Goal: Task Accomplishment & Management: Manage account settings

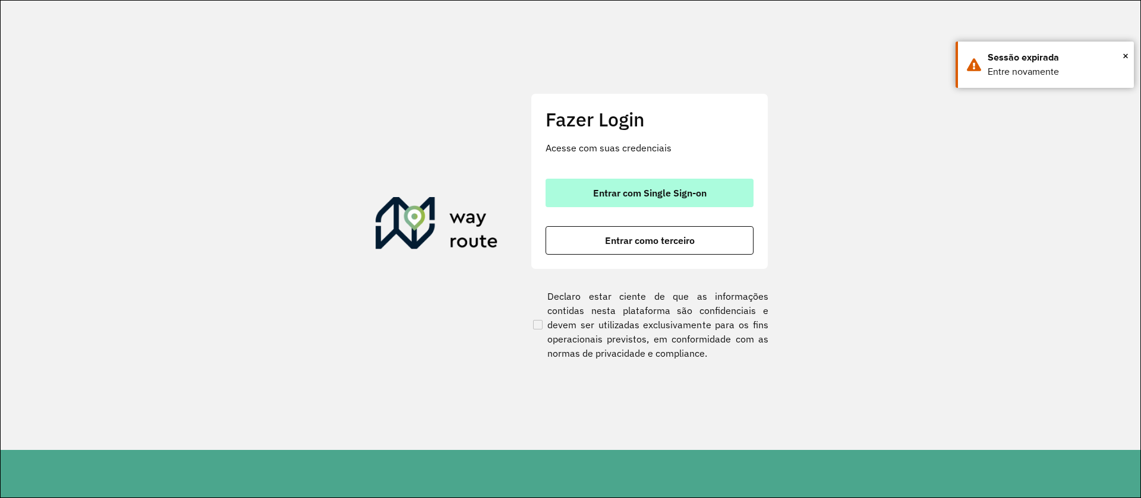
click at [629, 188] on span "Entrar com Single Sign-on" at bounding box center [649, 193] width 113 height 10
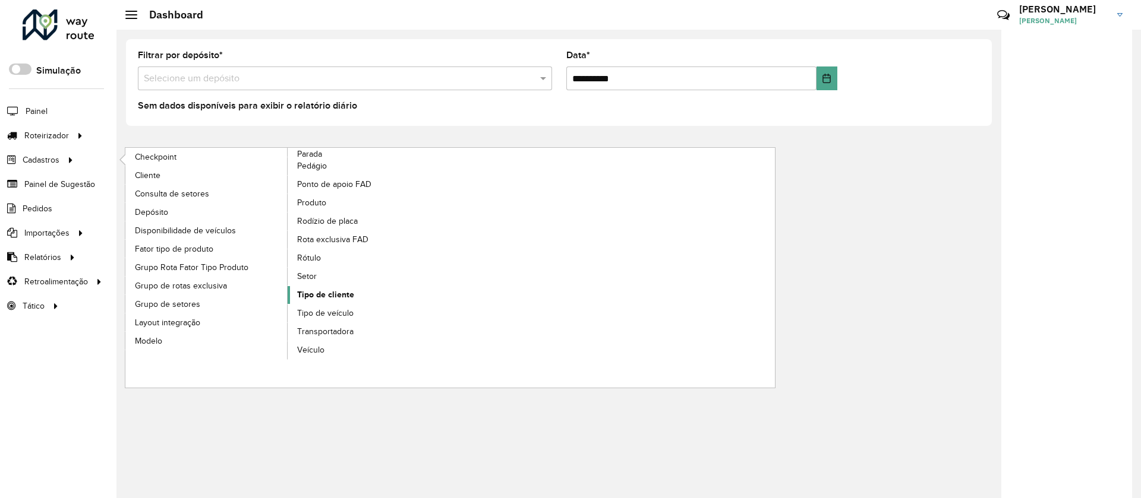
click at [334, 296] on span "Tipo de cliente" at bounding box center [325, 295] width 57 height 12
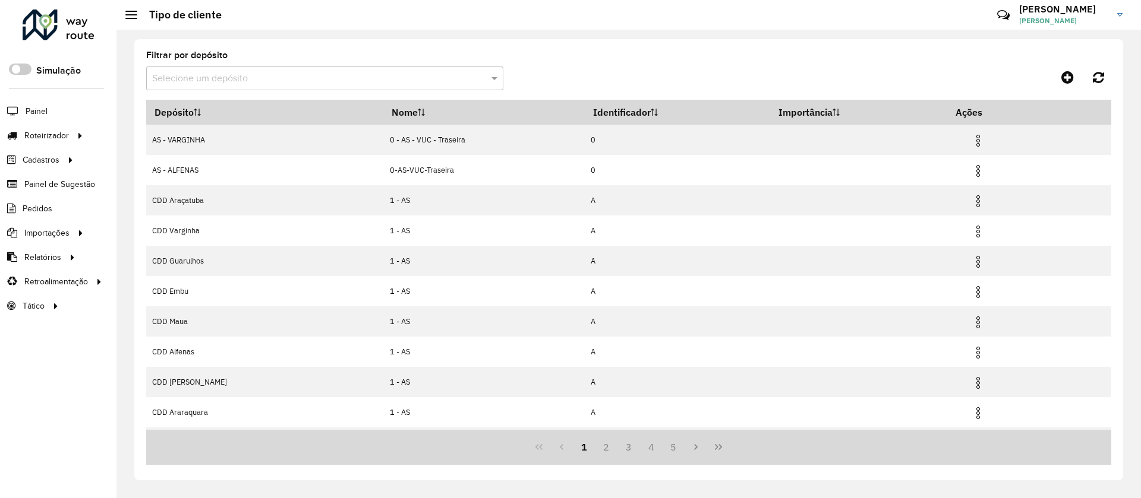
click at [251, 81] on input "text" at bounding box center [312, 79] width 321 height 14
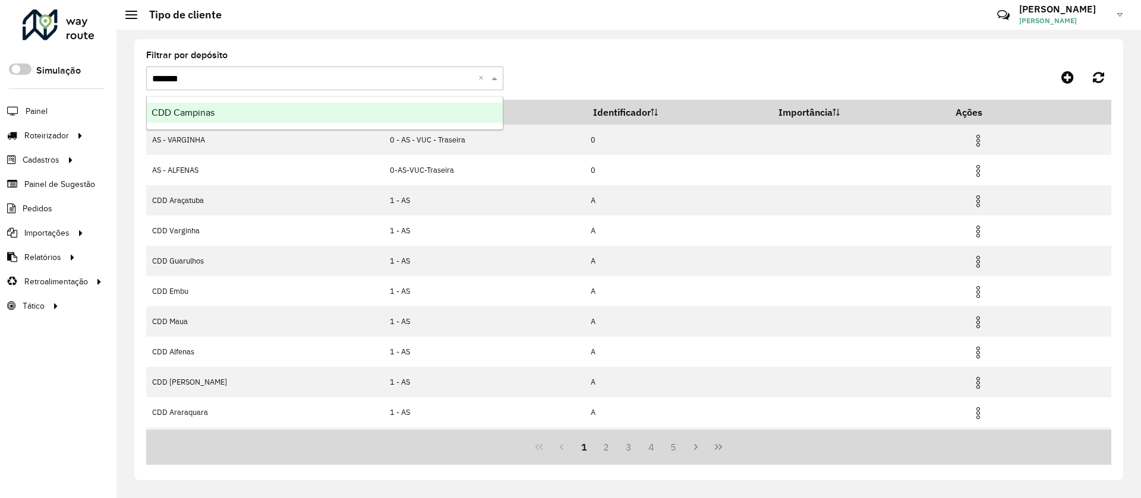
type input "********"
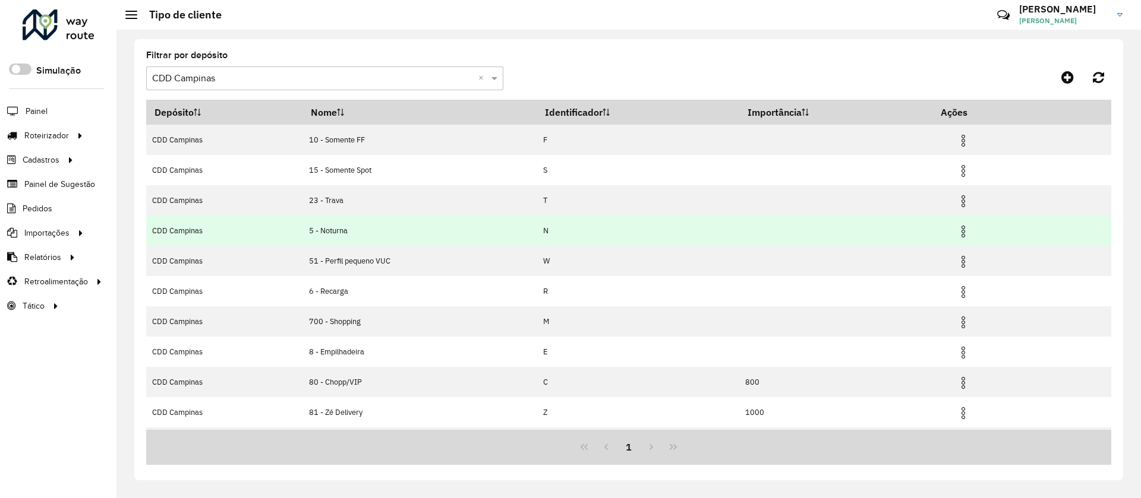
click at [964, 230] on img at bounding box center [963, 232] width 14 height 14
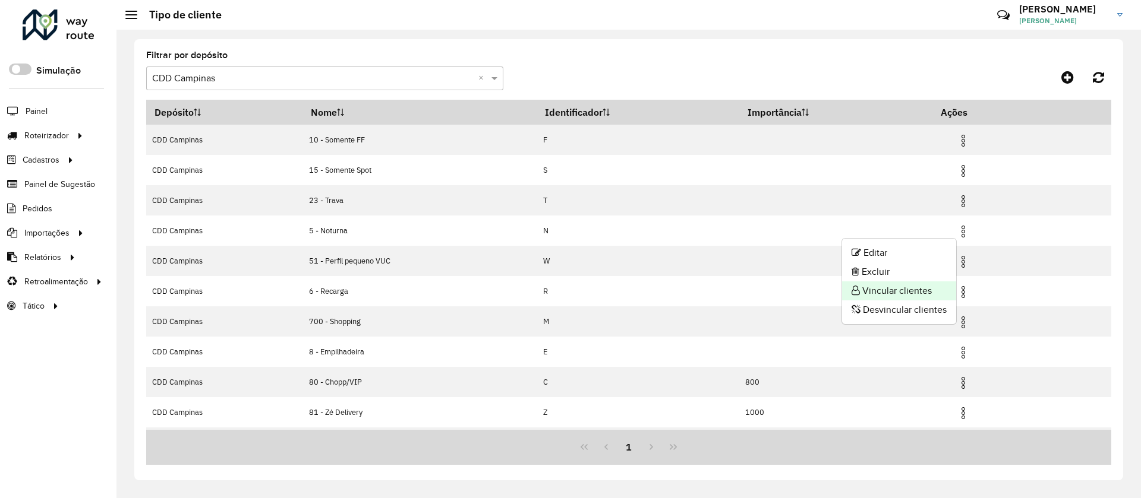
click at [895, 289] on li "Vincular clientes" at bounding box center [899, 291] width 114 height 19
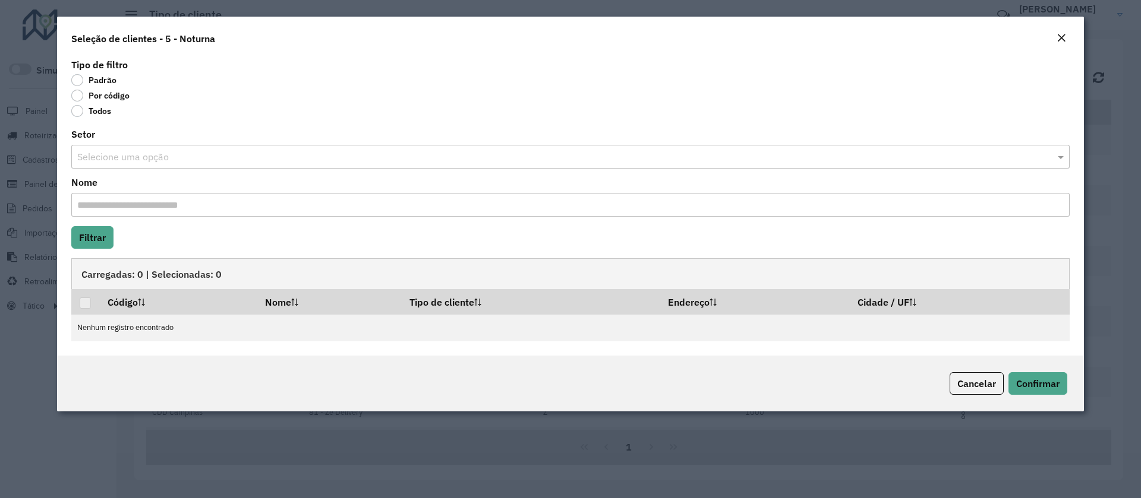
click at [82, 97] on label "Por código" at bounding box center [100, 96] width 58 height 12
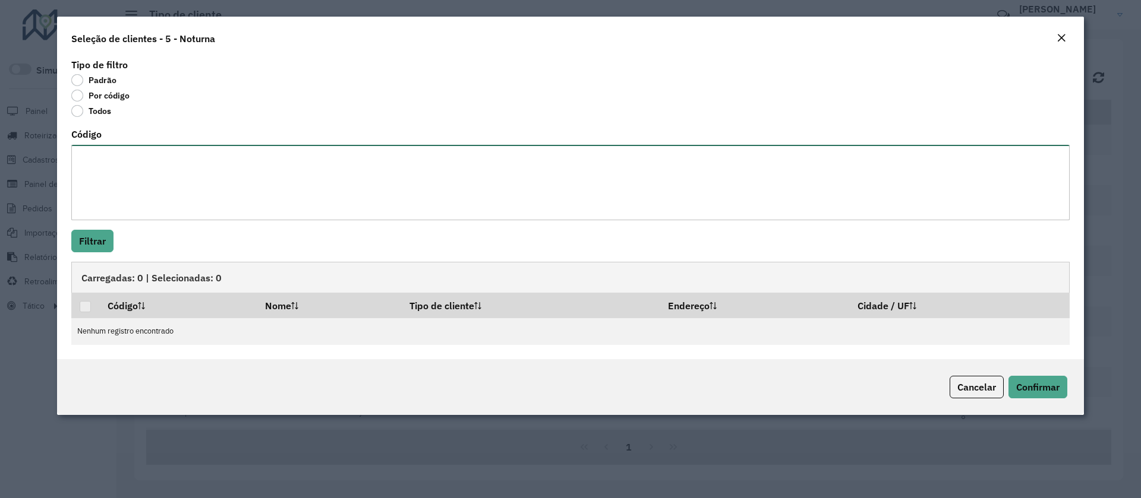
click at [117, 167] on textarea "Código" at bounding box center [570, 182] width 998 height 75
paste textarea "***** ***** ***** ***** ***** ***** ***** *****"
type textarea "***** ***** ***** ***** ***** ***** ***** *****"
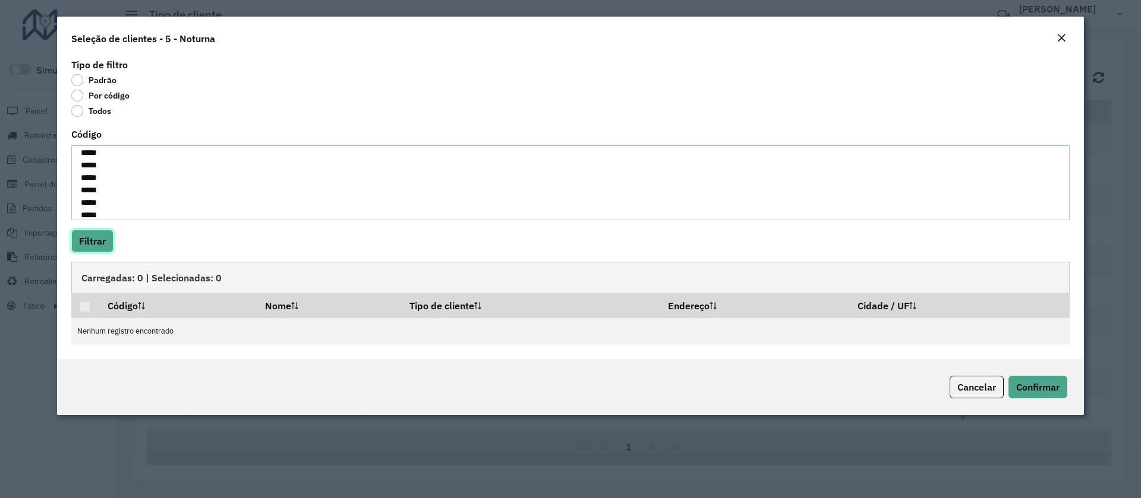
click at [102, 241] on button "Filtrar" at bounding box center [92, 241] width 42 height 23
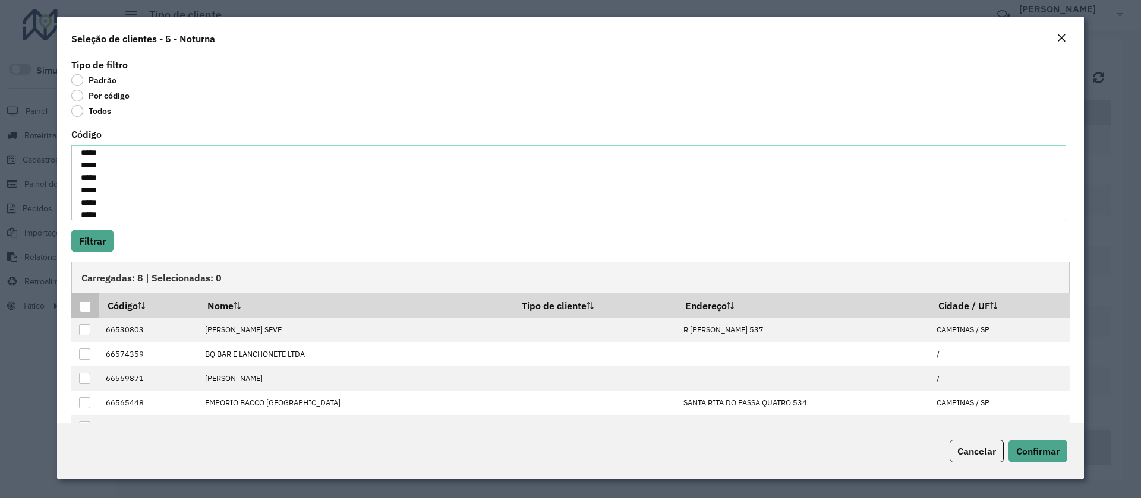
click at [86, 306] on div at bounding box center [85, 306] width 11 height 11
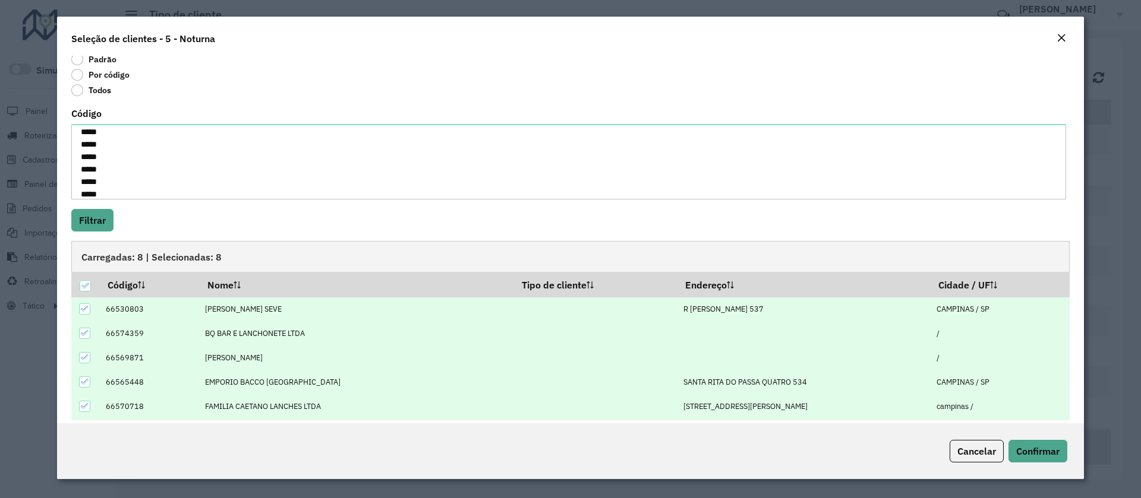
scroll to position [32, 0]
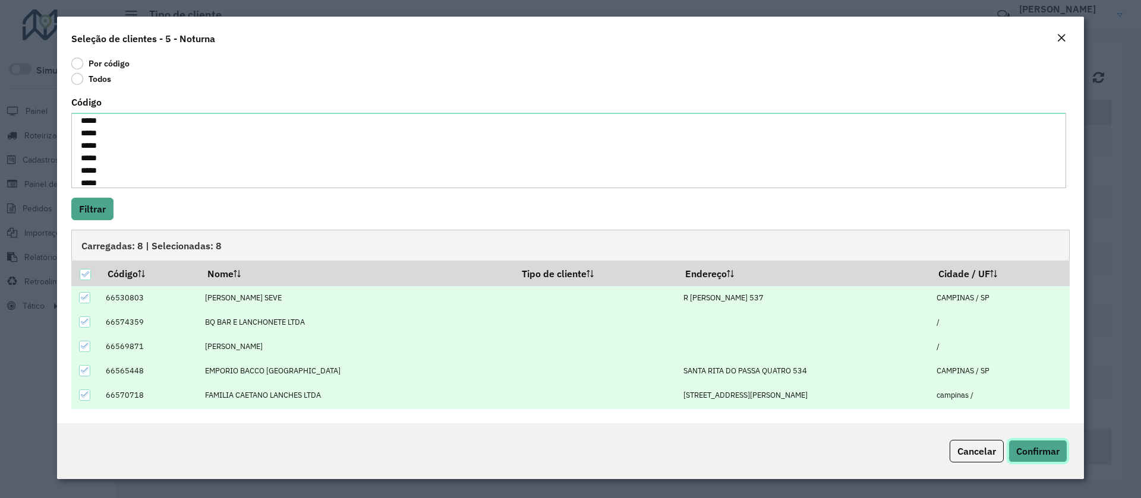
click at [1028, 447] on span "Confirmar" at bounding box center [1037, 452] width 43 height 12
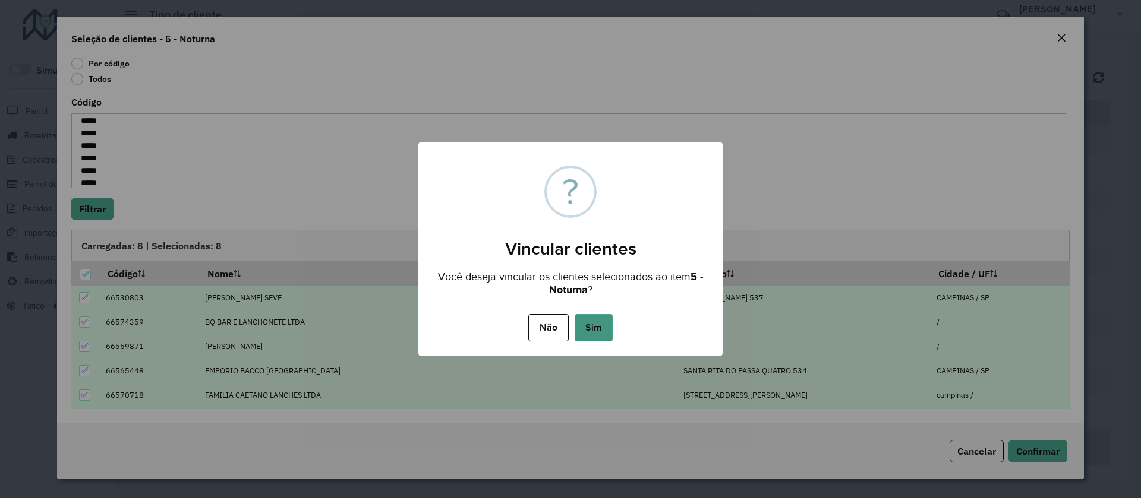
click at [586, 321] on button "Sim" at bounding box center [593, 327] width 38 height 27
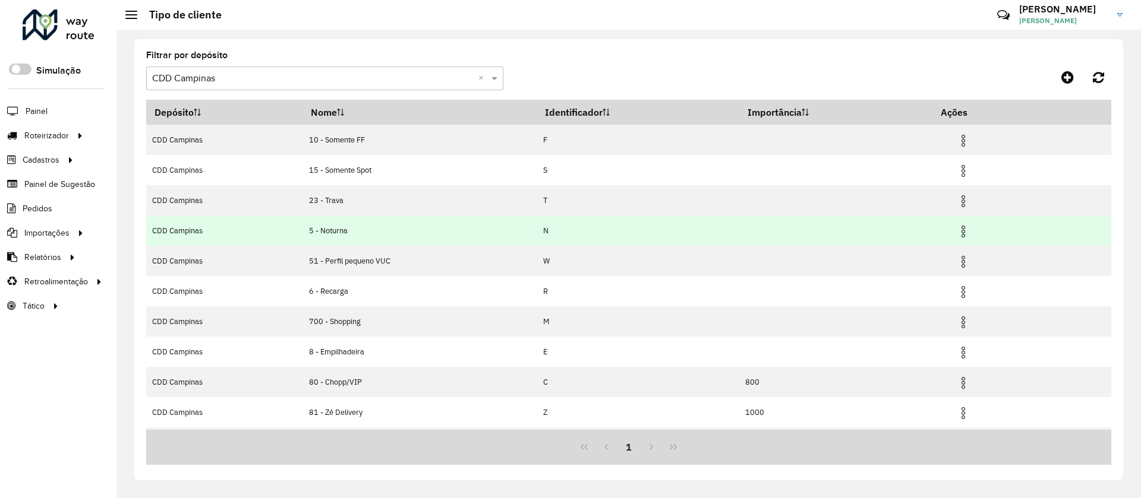
click at [960, 229] on img at bounding box center [963, 232] width 14 height 14
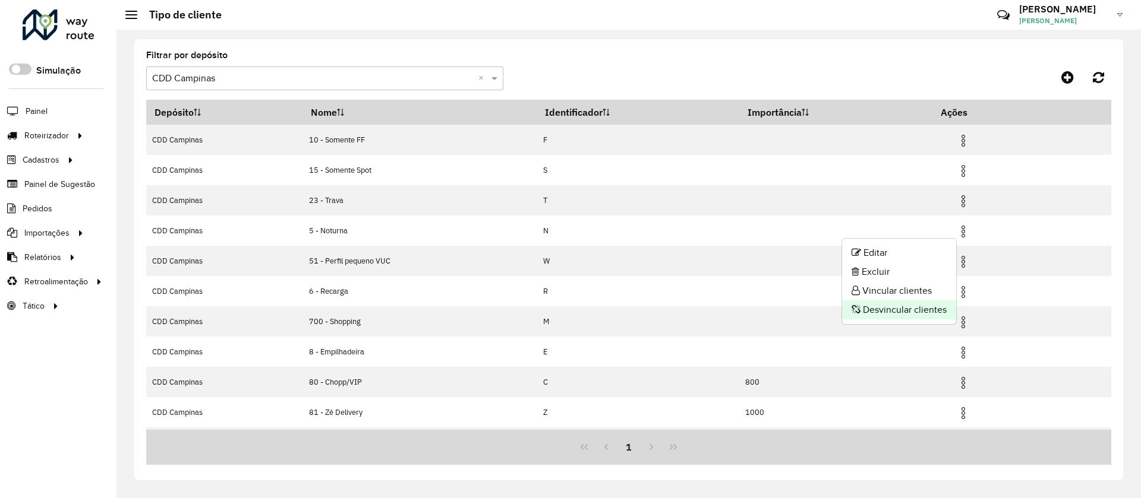
click at [905, 306] on li "Desvincular clientes" at bounding box center [899, 310] width 114 height 19
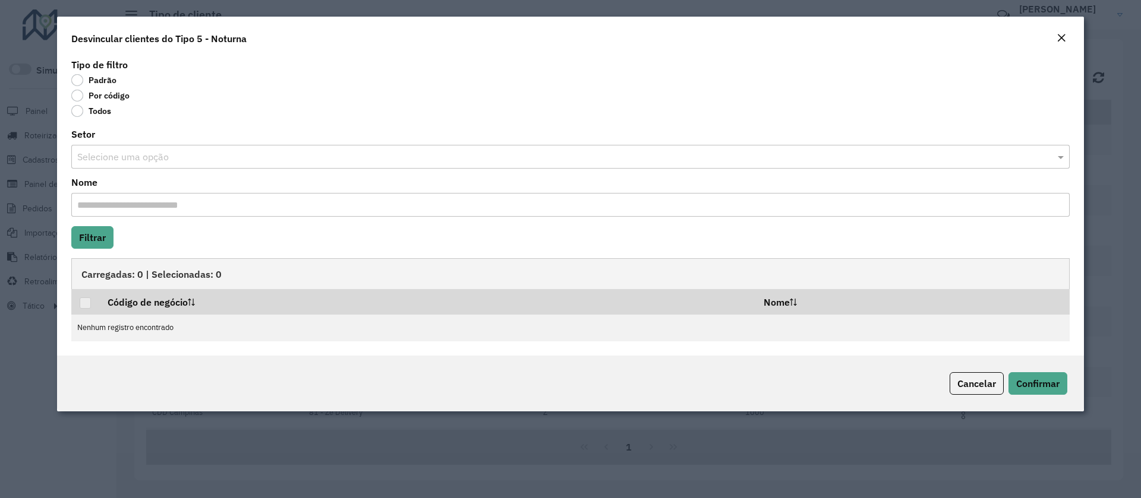
click at [78, 96] on label "Por código" at bounding box center [100, 96] width 58 height 12
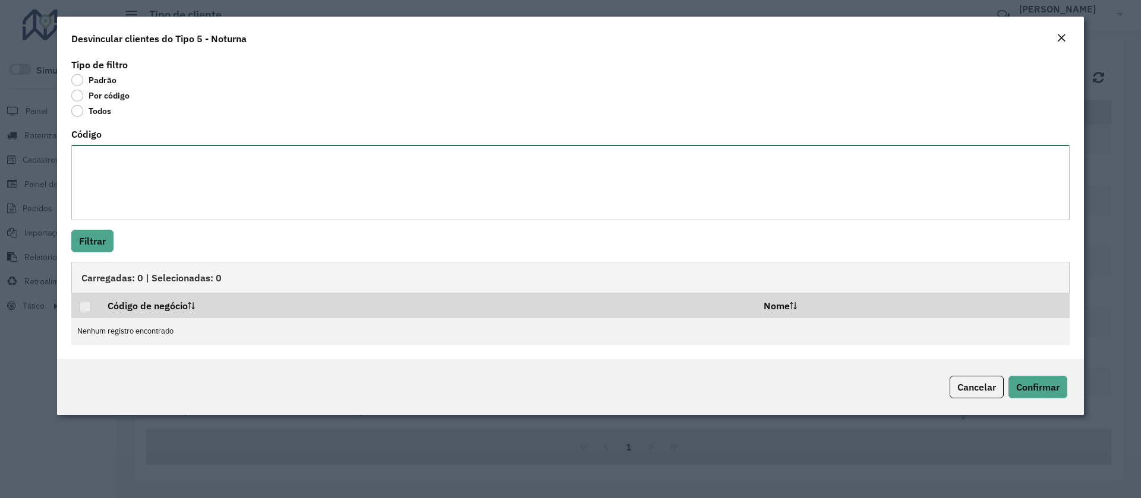
click at [116, 164] on textarea "Código" at bounding box center [570, 182] width 998 height 75
paste textarea "***** ***** ***** *****"
type textarea "***** ***** ***** *****"
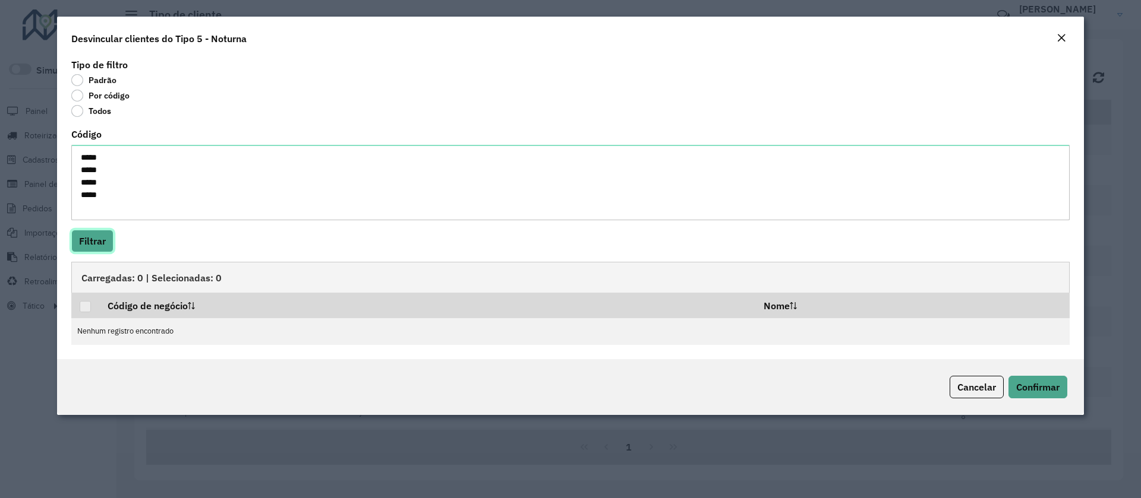
click at [105, 236] on button "Filtrar" at bounding box center [92, 241] width 42 height 23
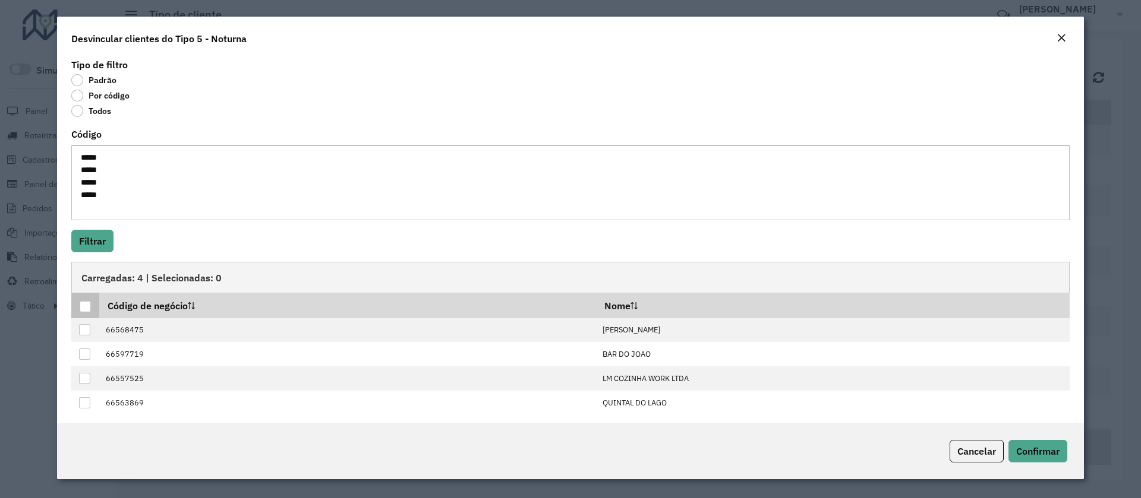
click at [86, 303] on div at bounding box center [85, 306] width 11 height 11
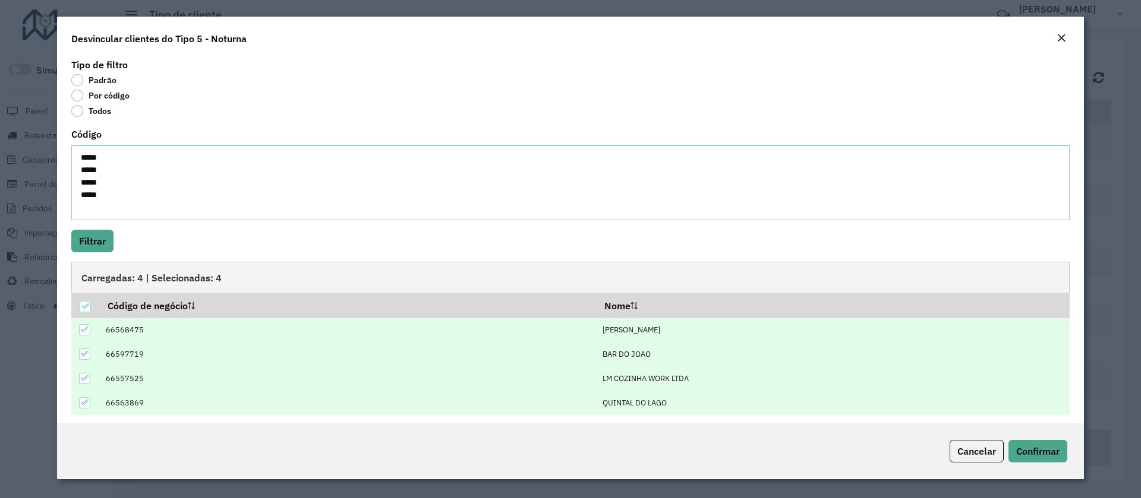
scroll to position [7, 0]
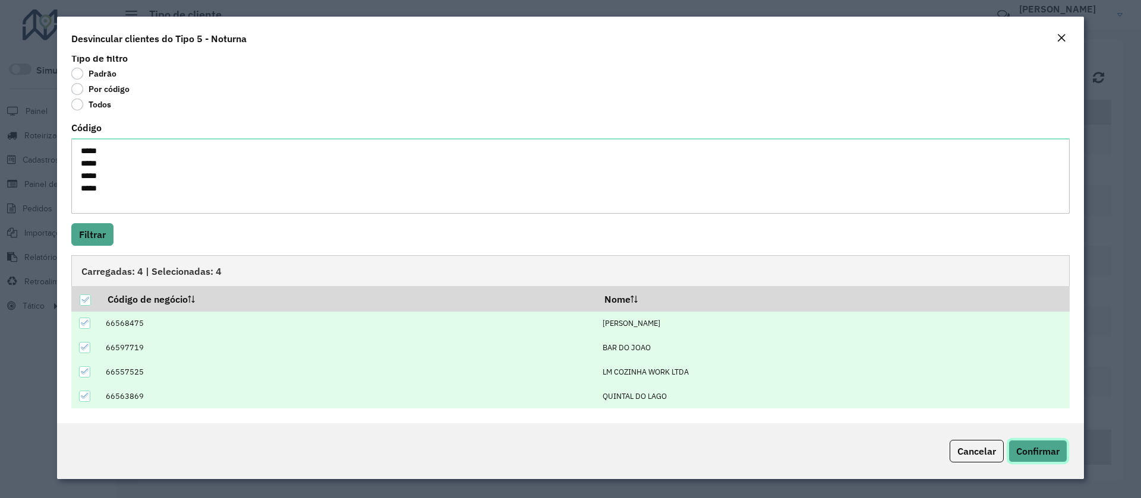
click at [1053, 449] on span "Confirmar" at bounding box center [1037, 452] width 43 height 12
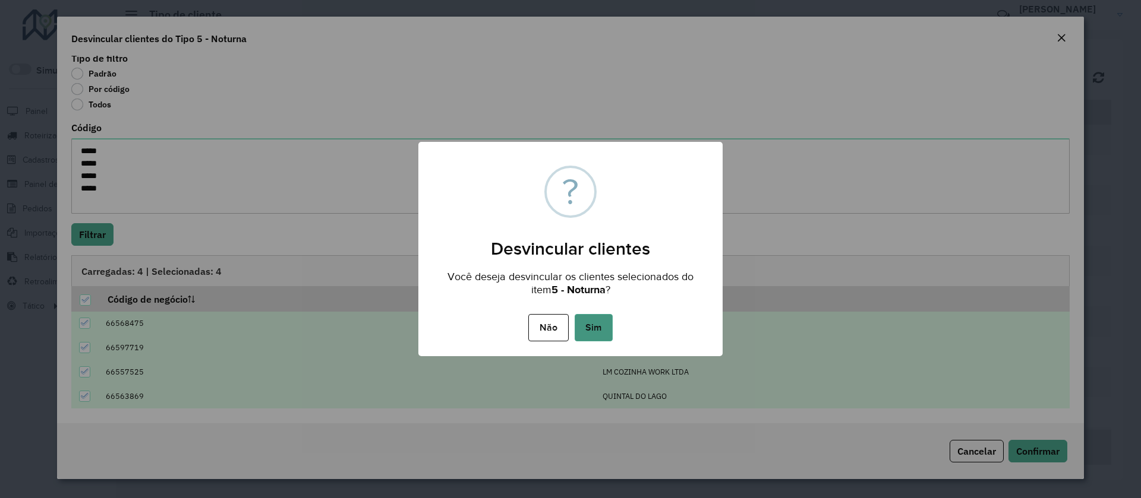
click at [602, 316] on button "Sim" at bounding box center [593, 327] width 38 height 27
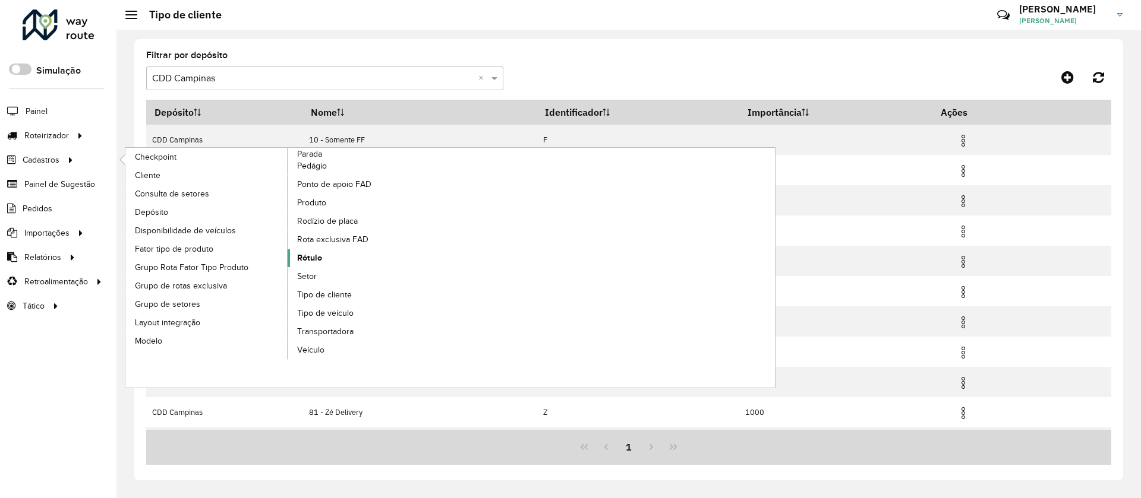
click at [307, 262] on span "Rótulo" at bounding box center [309, 258] width 25 height 12
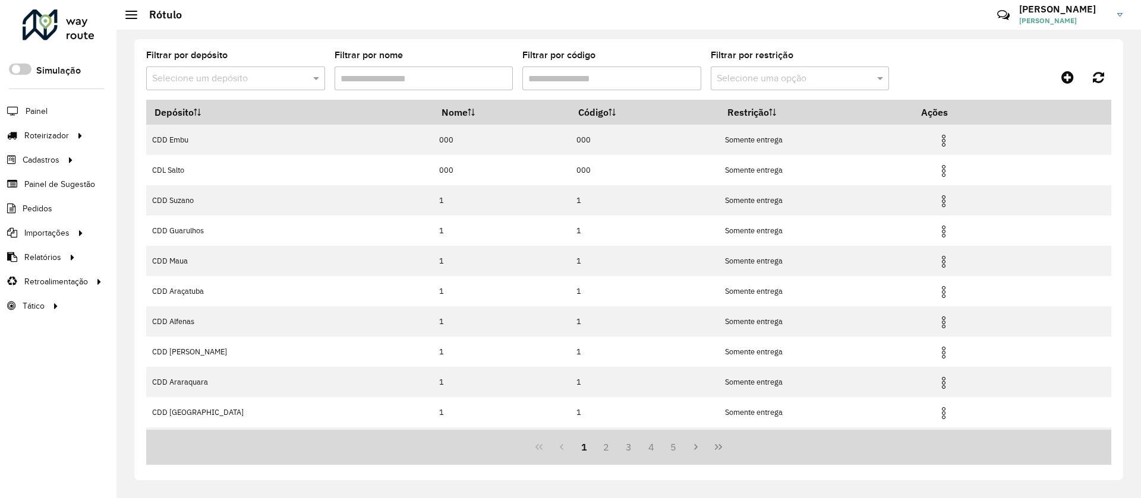
click at [210, 73] on input "text" at bounding box center [223, 79] width 143 height 14
type input "********"
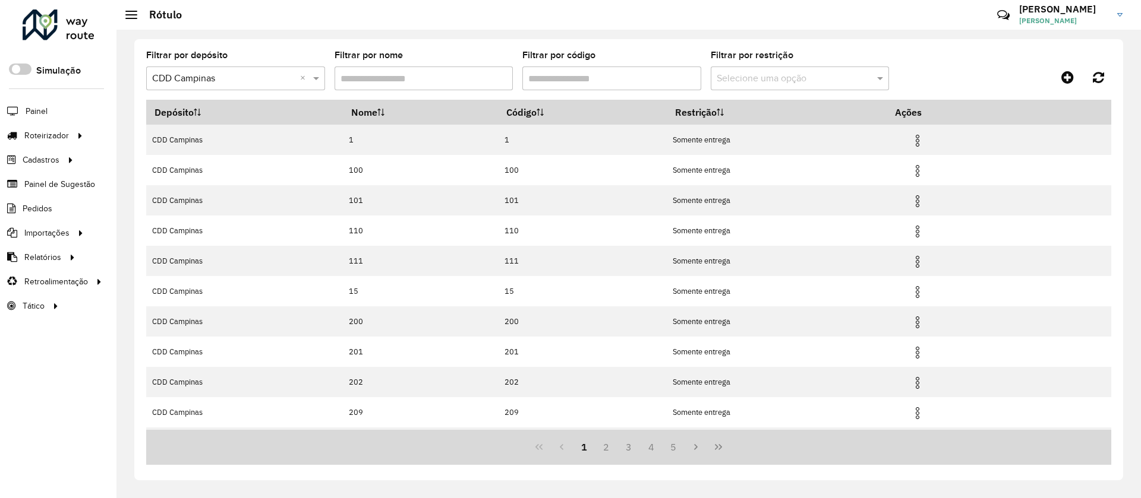
click at [435, 84] on input "Filtrar por nome" at bounding box center [423, 79] width 179 height 24
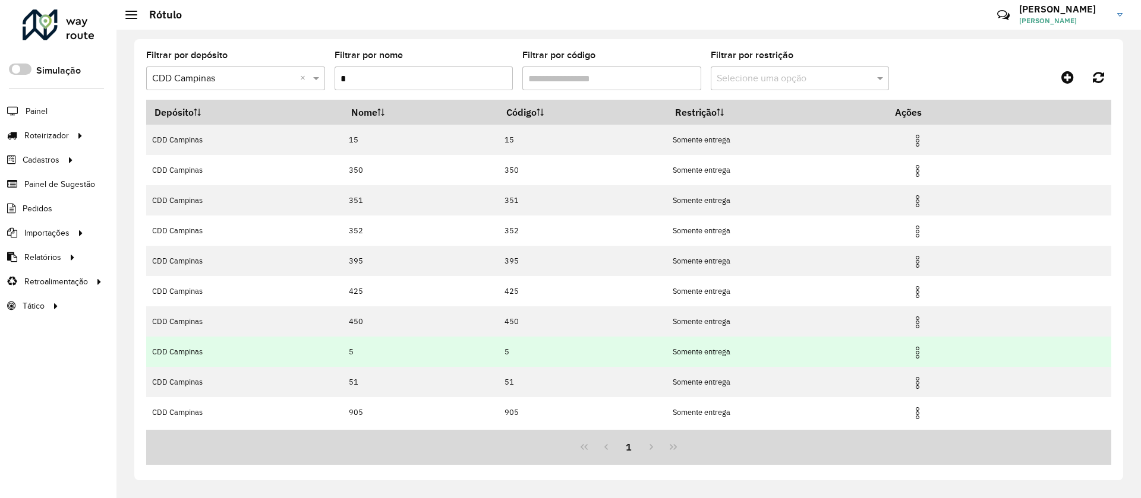
type input "*"
click at [922, 353] on img at bounding box center [917, 353] width 14 height 14
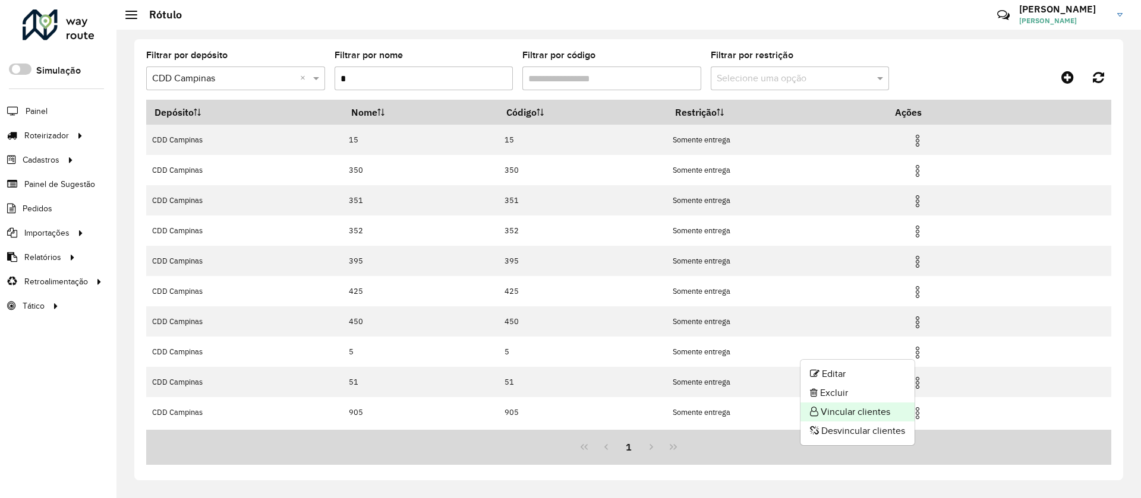
click at [852, 406] on li "Vincular clientes" at bounding box center [857, 412] width 114 height 19
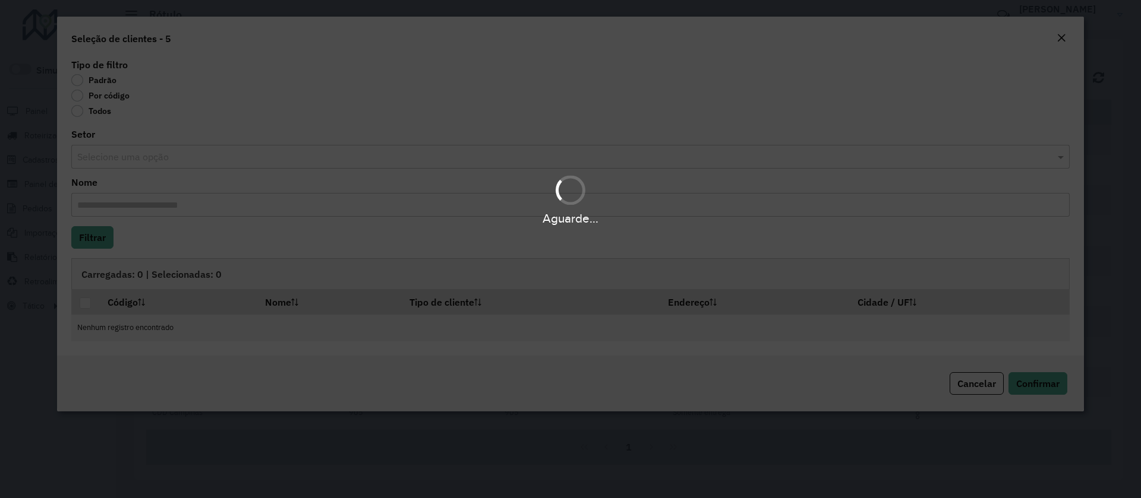
click at [87, 94] on div "Aguarde..." at bounding box center [570, 249] width 1141 height 498
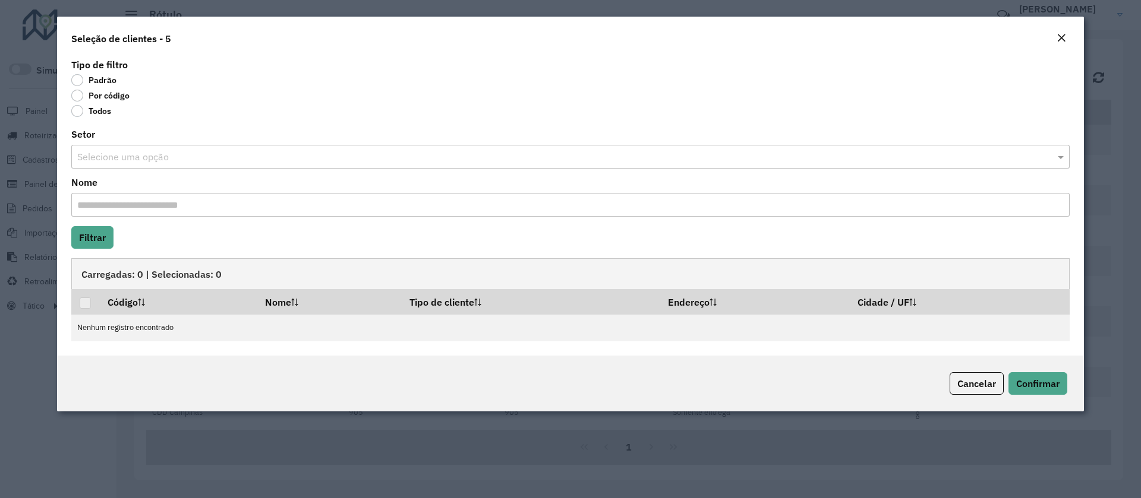
click at [78, 90] on label "Por código" at bounding box center [100, 96] width 58 height 12
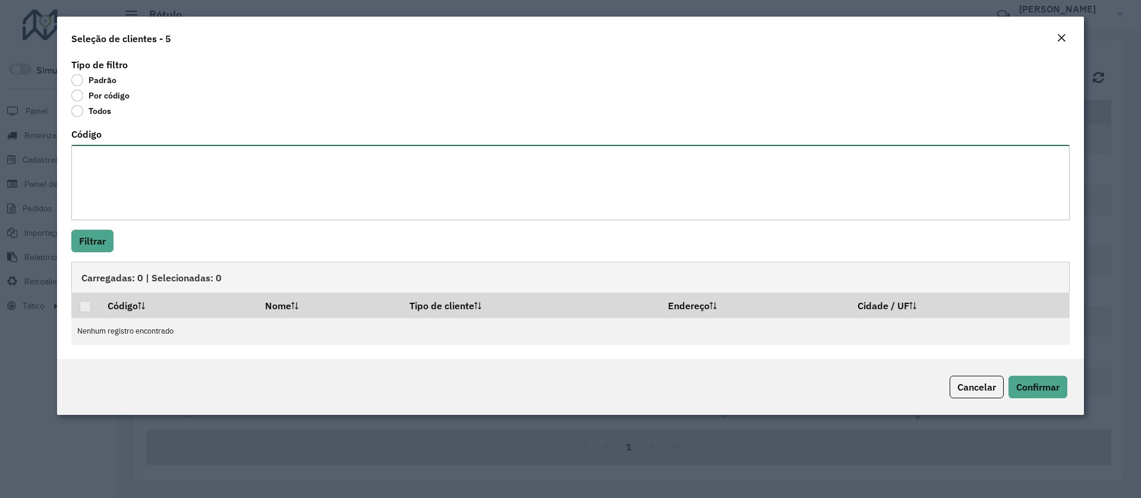
click at [121, 177] on textarea "Código" at bounding box center [570, 182] width 998 height 75
paste textarea "***** ***** ***** ***** ***** ***** ***** *****"
type textarea "***** ***** ***** ***** ***** ***** ***** *****"
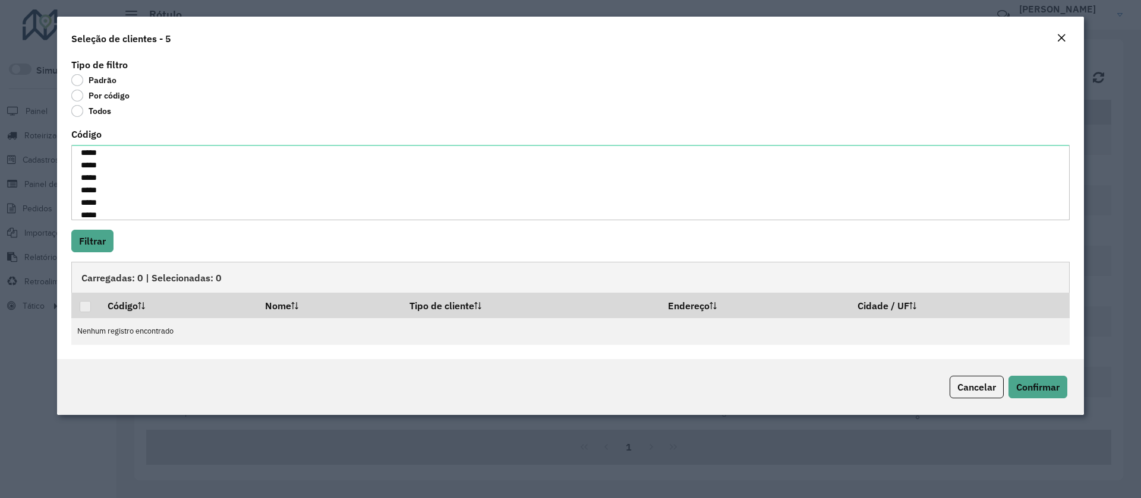
click at [106, 226] on div "Tipo de filtro Padrão Por código Todos Código ***** ***** ***** ***** ***** ***…" at bounding box center [570, 208] width 1027 height 304
click at [97, 241] on button "Filtrar" at bounding box center [92, 241] width 42 height 23
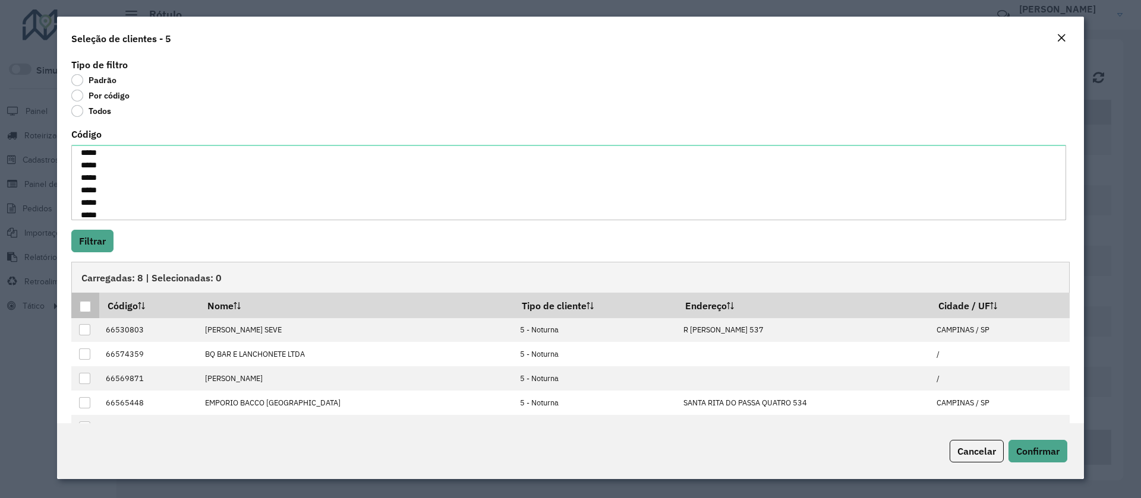
click at [85, 307] on div at bounding box center [85, 306] width 11 height 11
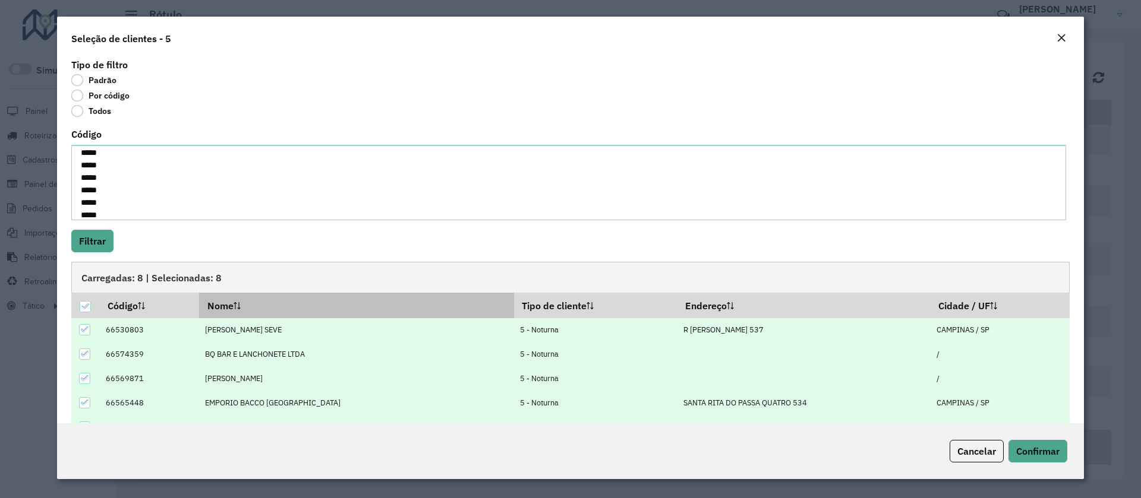
scroll to position [32, 0]
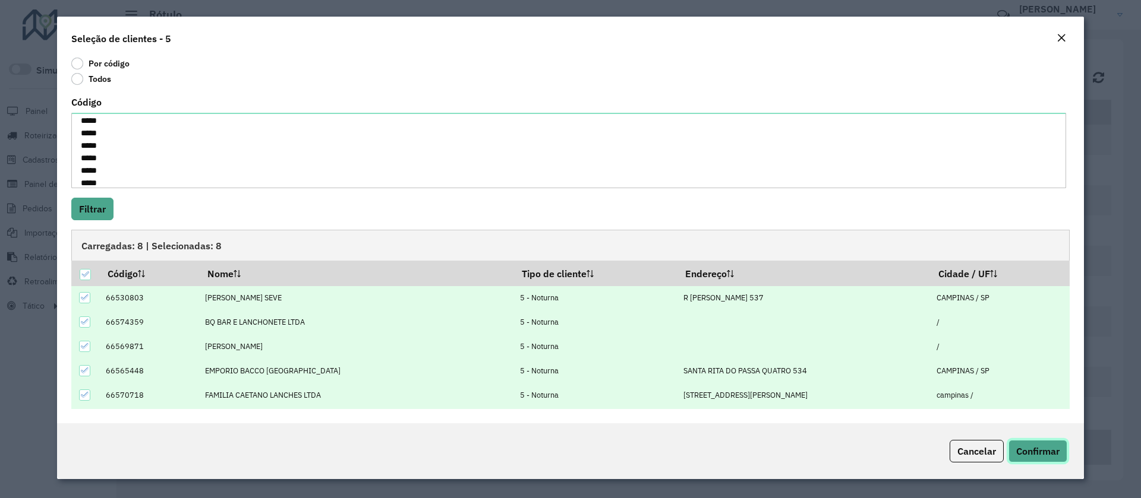
click at [1029, 450] on span "Confirmar" at bounding box center [1037, 452] width 43 height 12
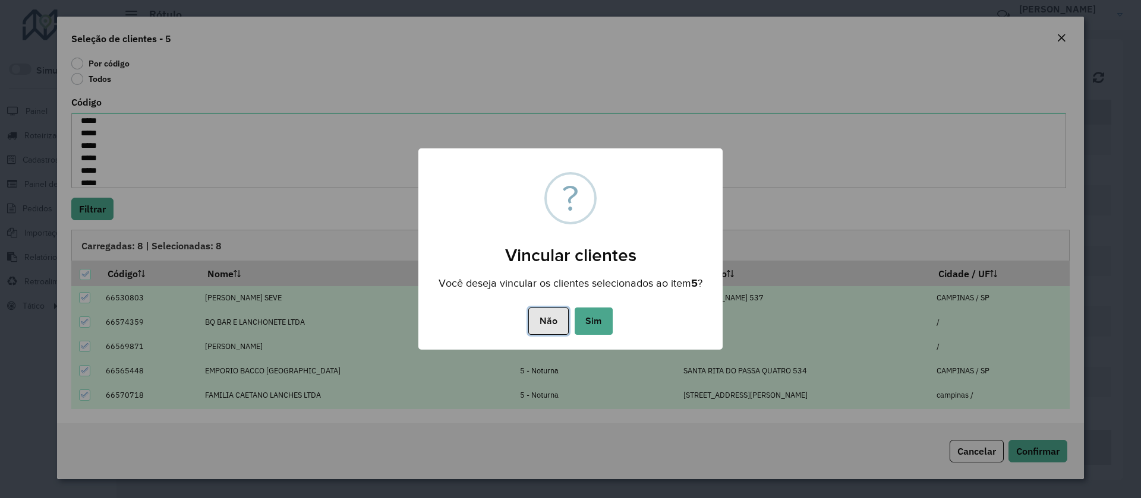
click at [559, 329] on button "Não" at bounding box center [548, 321] width 40 height 27
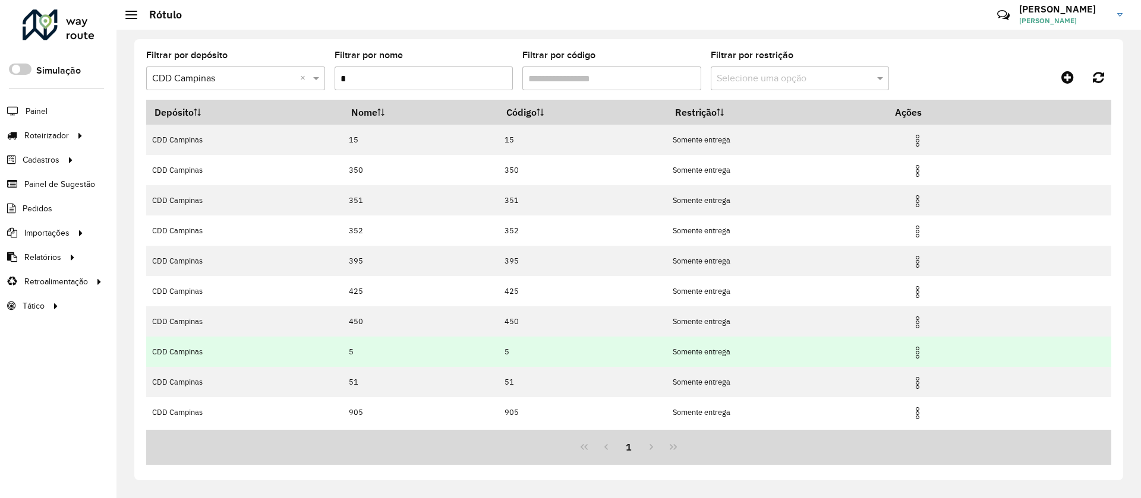
click at [924, 350] on img at bounding box center [917, 353] width 14 height 14
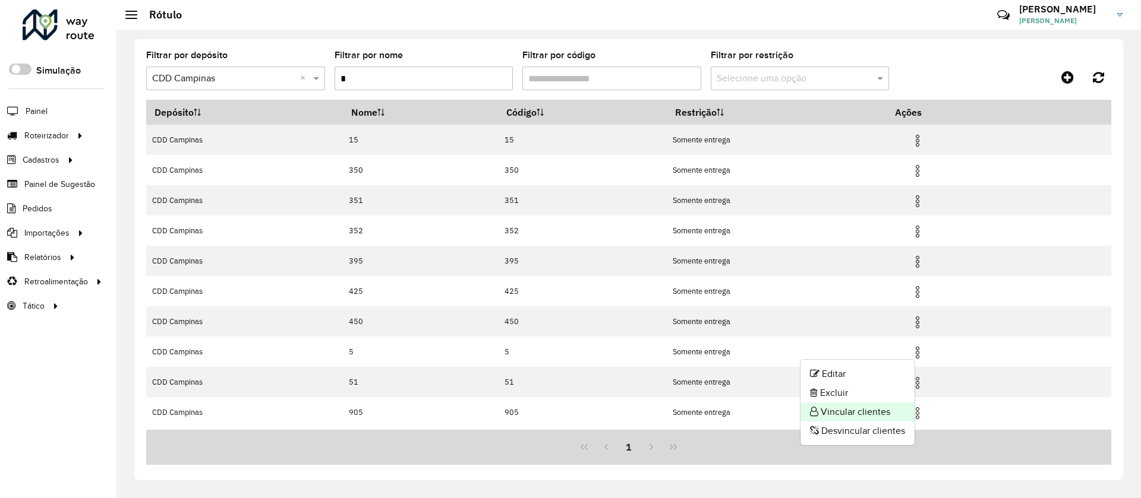
click at [871, 406] on li "Vincular clientes" at bounding box center [857, 412] width 114 height 19
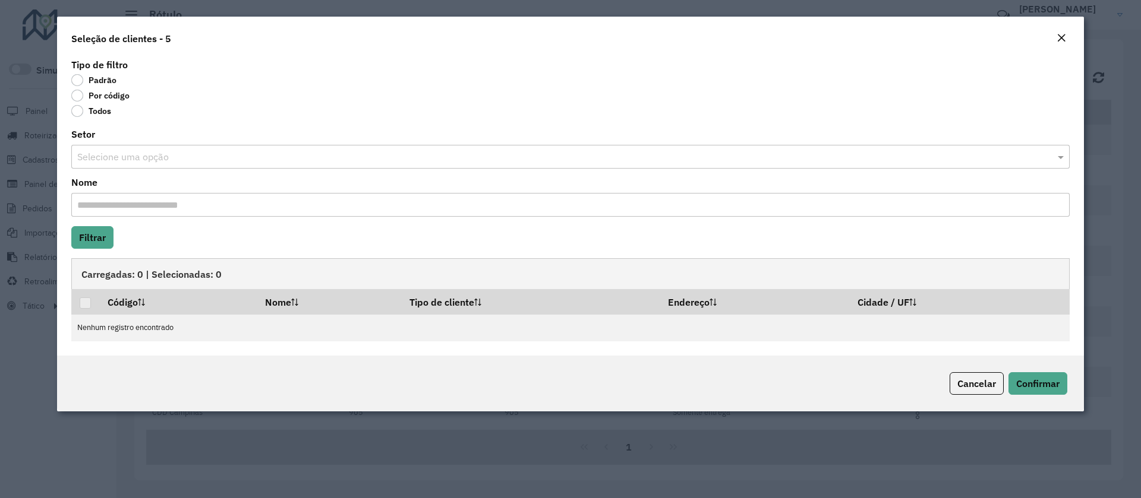
click at [76, 98] on label "Por código" at bounding box center [100, 96] width 58 height 12
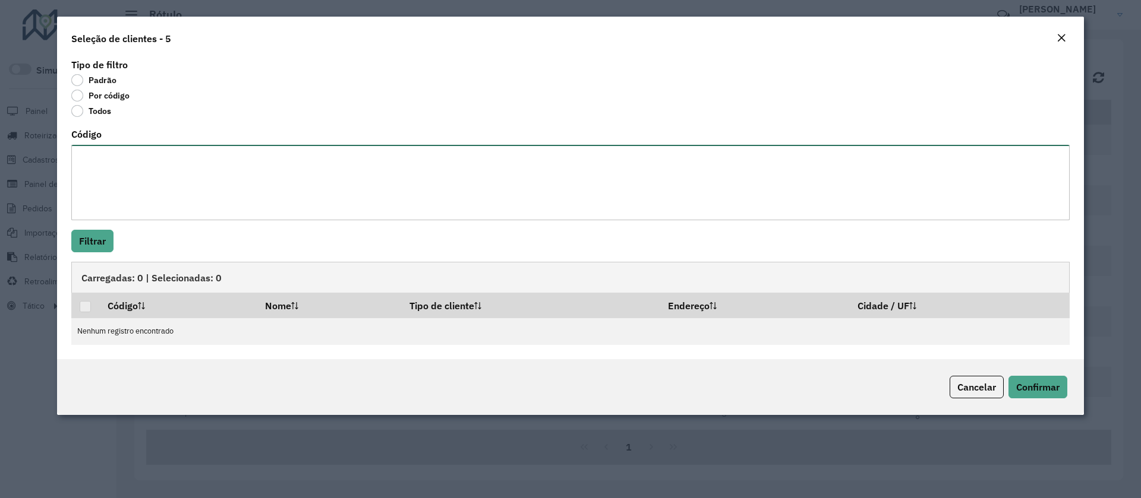
click at [86, 174] on textarea "Código" at bounding box center [570, 182] width 998 height 75
paste textarea "***** ***** ***** ***** ***** ***** ***** *****"
type textarea "***** ***** ***** ***** ***** ***** ***** *****"
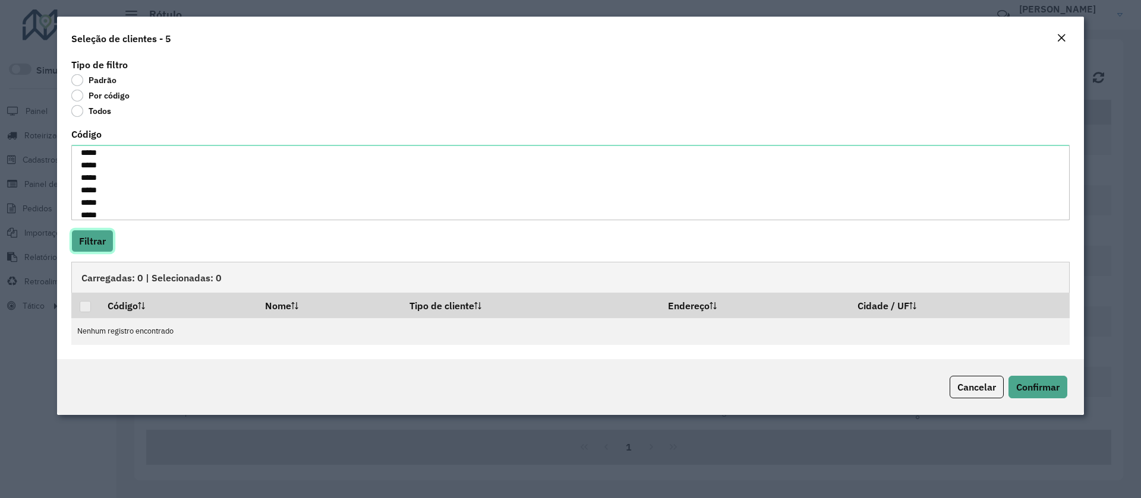
click at [99, 231] on button "Filtrar" at bounding box center [92, 241] width 42 height 23
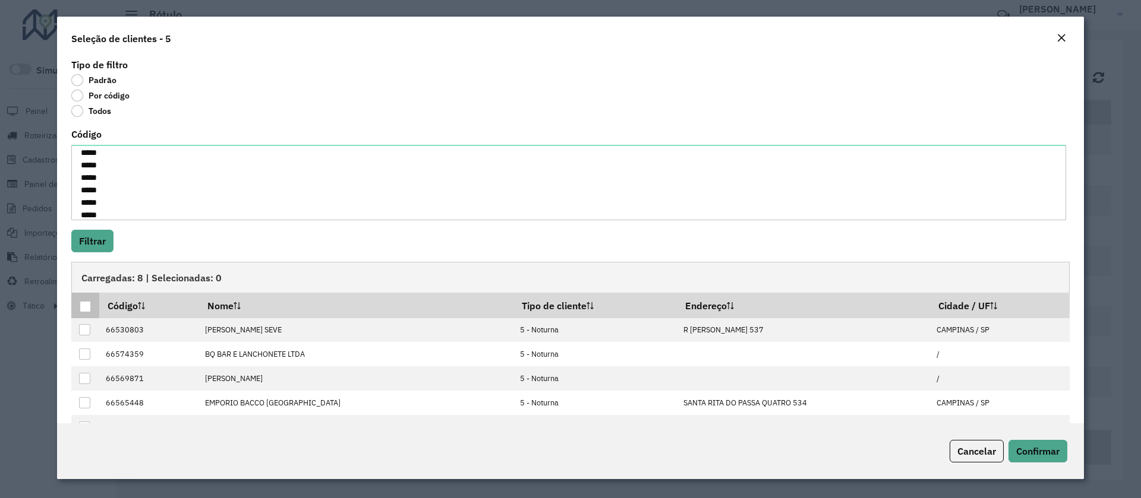
click at [87, 307] on div at bounding box center [85, 306] width 11 height 11
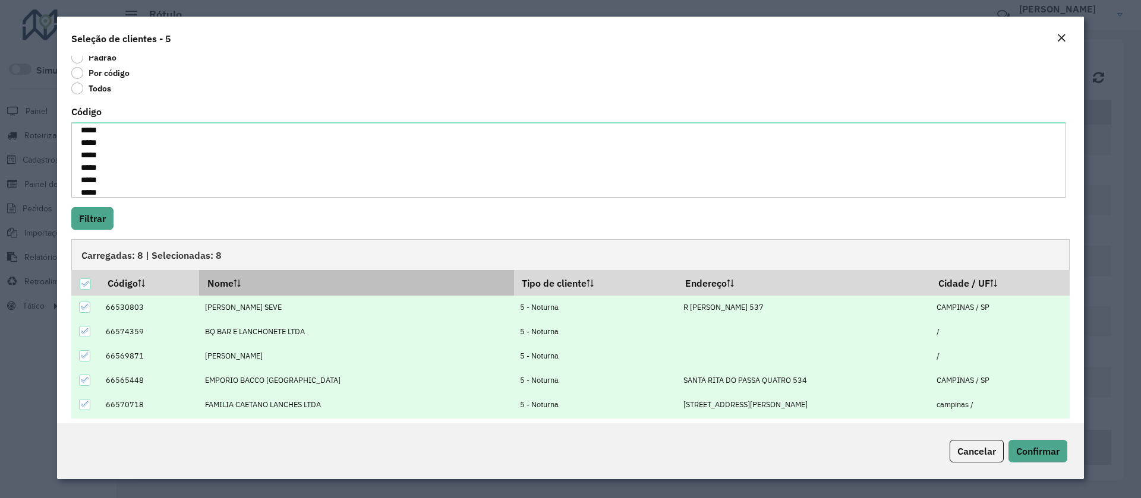
scroll to position [32, 0]
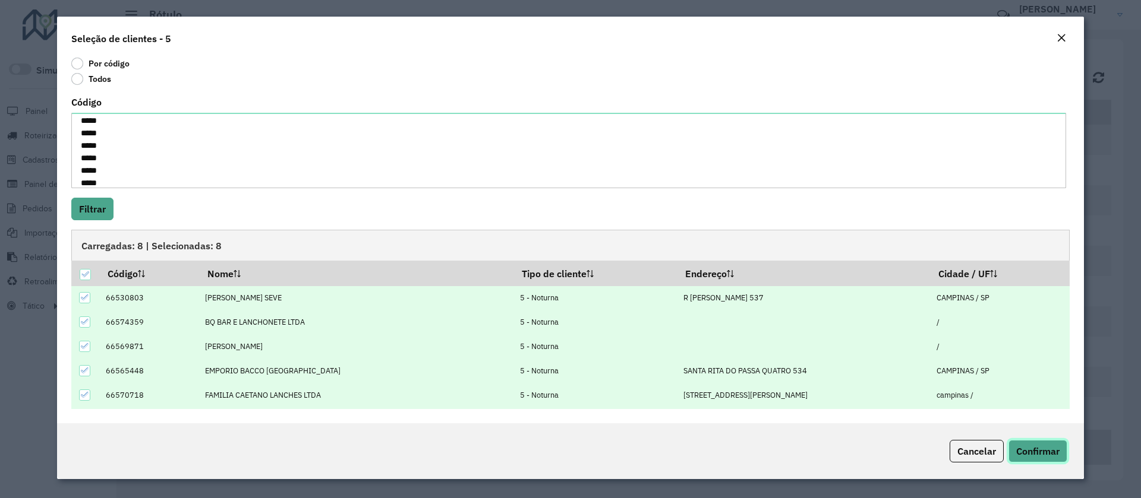
click at [1051, 458] on button "Confirmar" at bounding box center [1037, 451] width 59 height 23
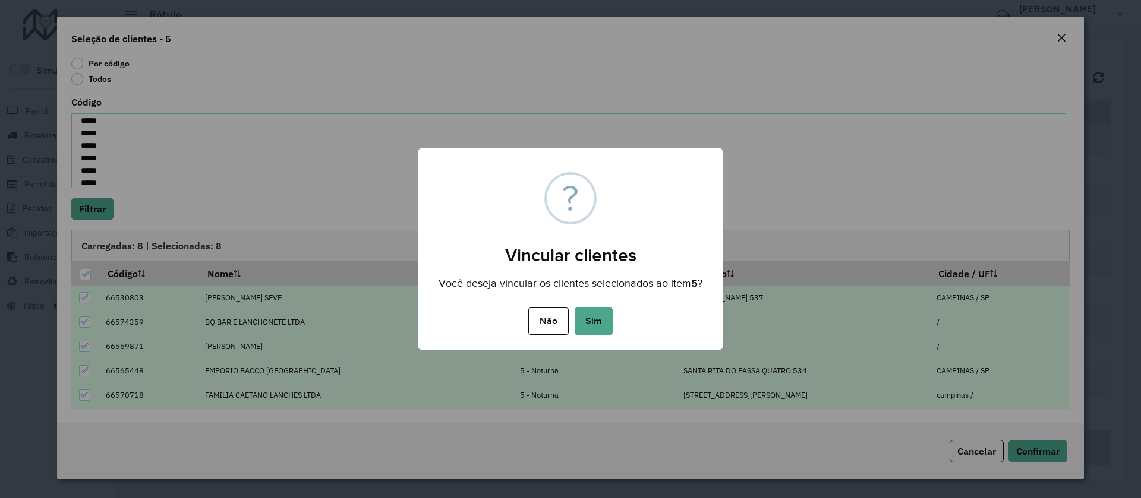
click at [573, 307] on div "Não No Sim" at bounding box center [570, 321] width 304 height 33
click at [586, 318] on button "Sim" at bounding box center [593, 321] width 38 height 27
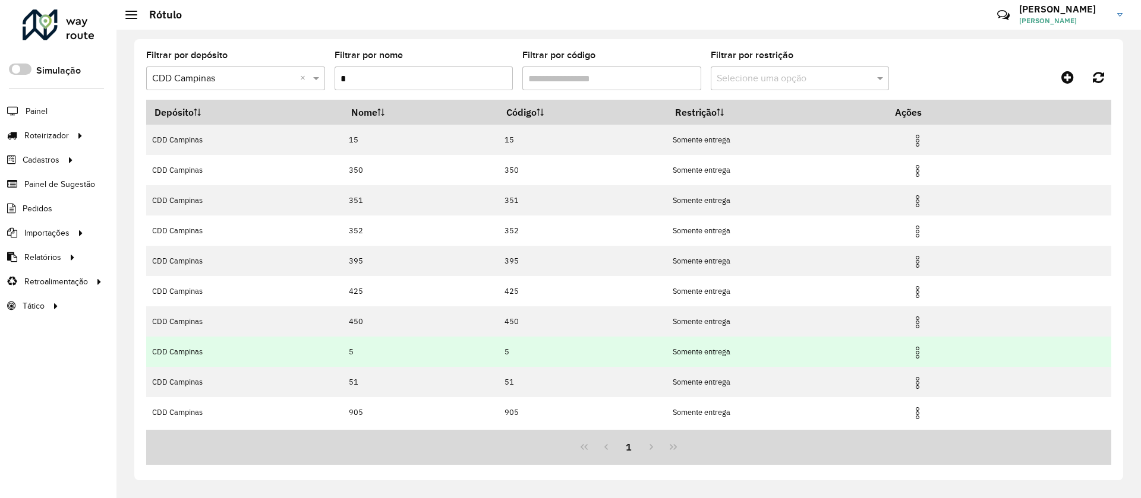
click at [923, 350] on img at bounding box center [917, 353] width 14 height 14
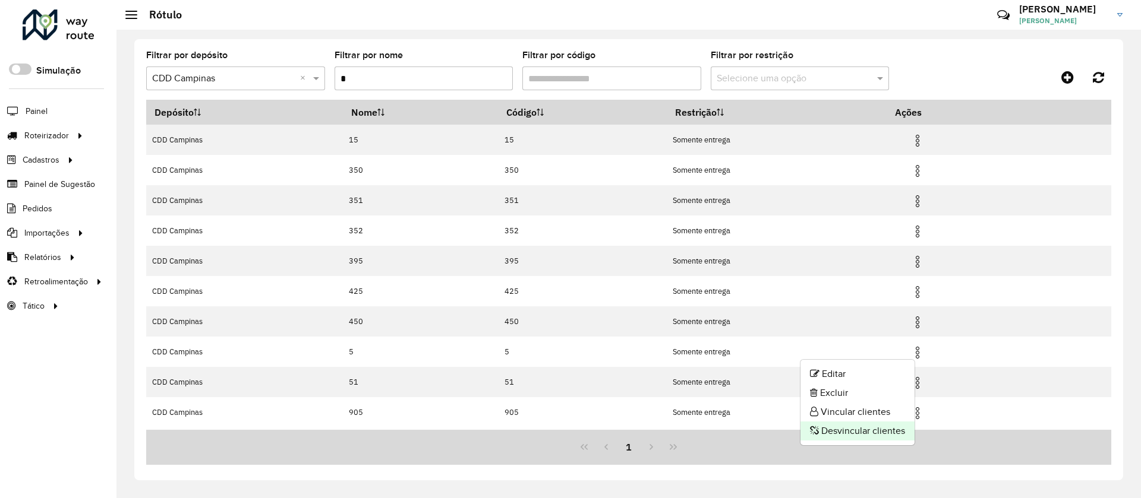
click at [870, 429] on li "Desvincular clientes" at bounding box center [857, 431] width 114 height 19
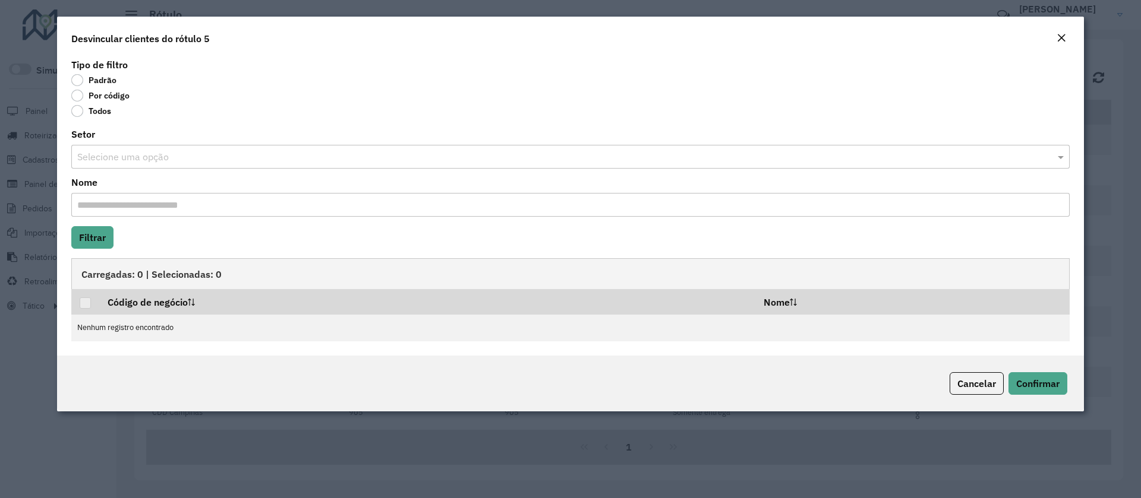
click at [77, 90] on label "Por código" at bounding box center [100, 96] width 58 height 12
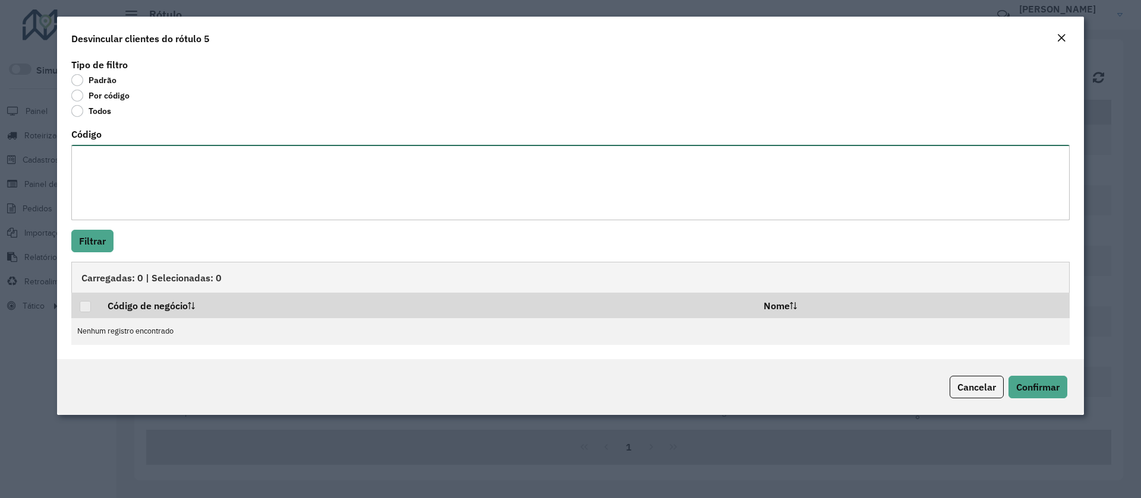
click at [97, 180] on textarea "Código" at bounding box center [570, 182] width 998 height 75
paste textarea "***** ***** ***** *****"
type textarea "***** ***** ***** *****"
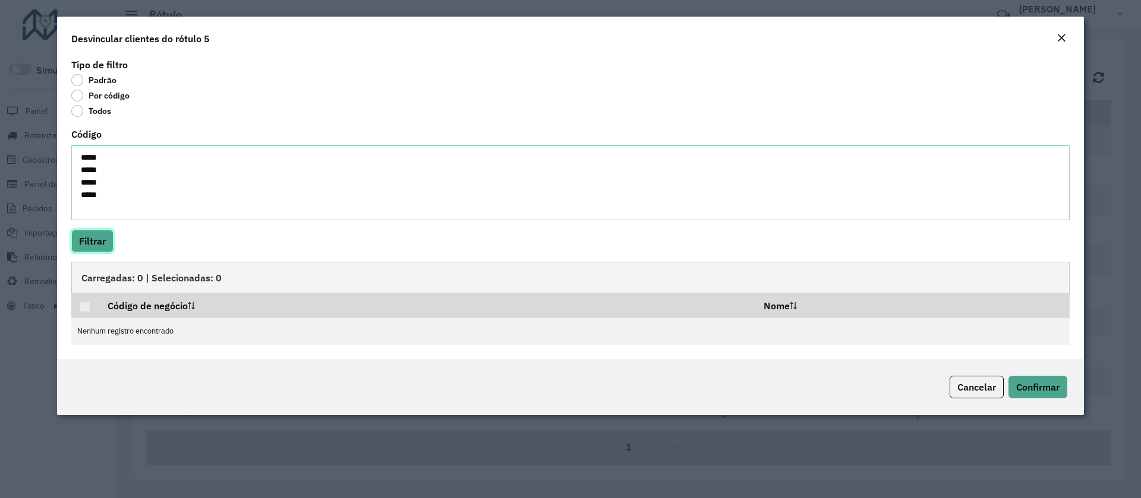
click at [96, 237] on button "Filtrar" at bounding box center [92, 241] width 42 height 23
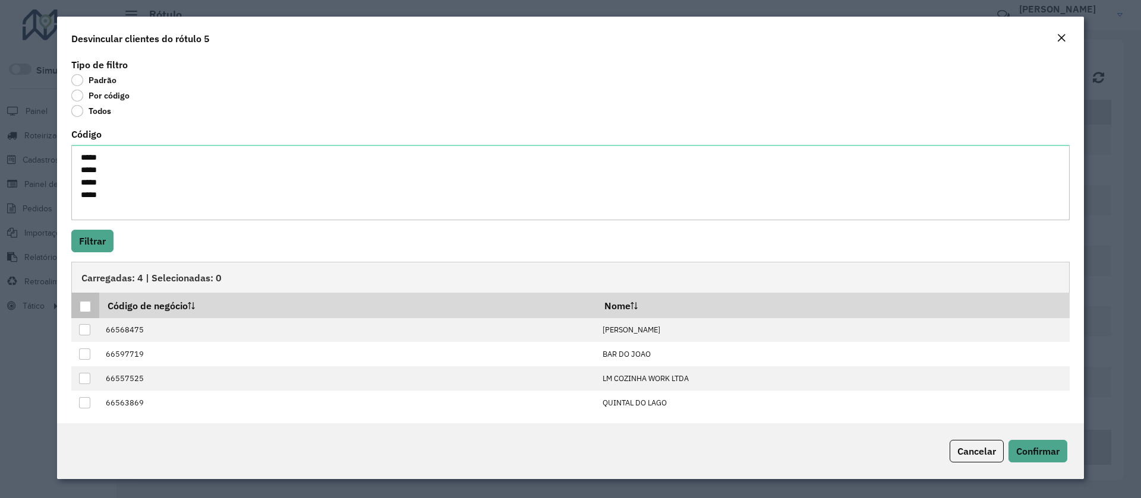
drag, startPoint x: 85, startPoint y: 309, endPoint x: 96, endPoint y: 311, distance: 11.5
click at [85, 309] on div at bounding box center [85, 306] width 11 height 11
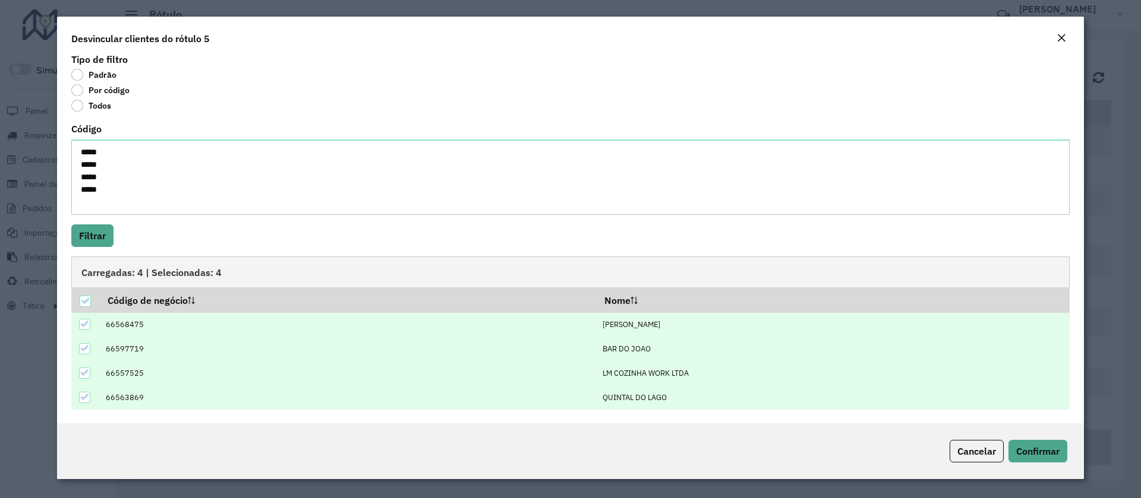
scroll to position [7, 0]
click at [1053, 452] on span "Confirmar" at bounding box center [1037, 452] width 43 height 12
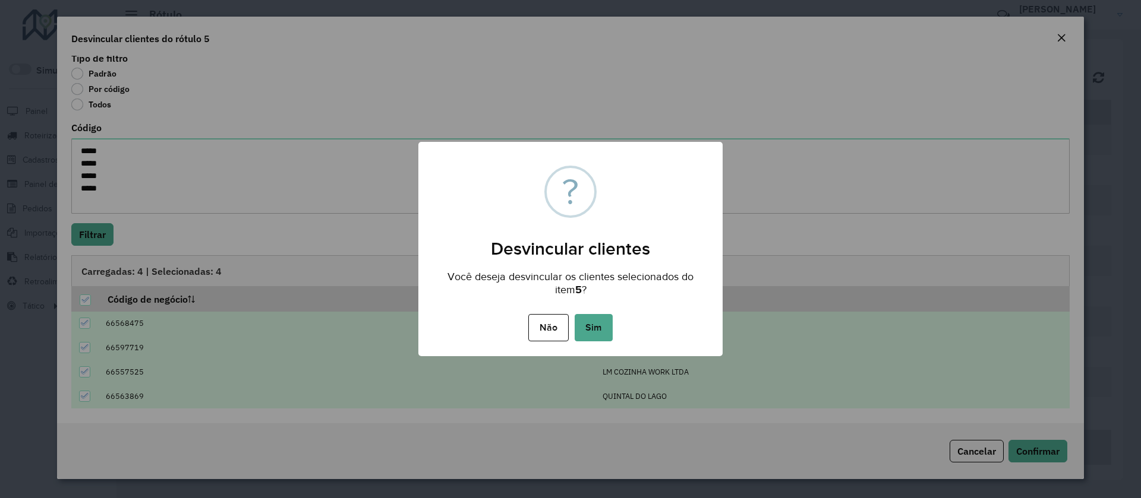
click at [590, 307] on div "× ? Desvincular clientes Você deseja desvincular os clientes selecionados do it…" at bounding box center [570, 249] width 304 height 214
click at [594, 327] on button "Sim" at bounding box center [593, 327] width 38 height 27
